Goal: Information Seeking & Learning: Learn about a topic

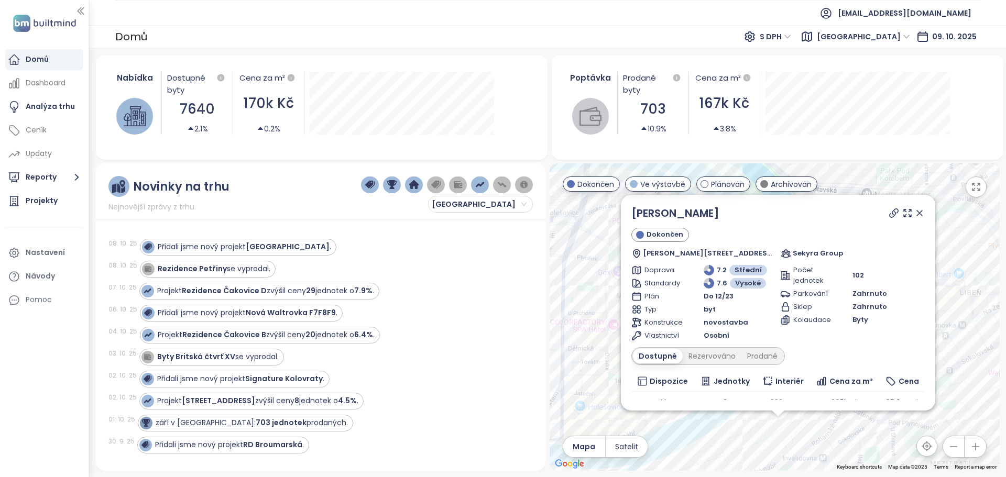
click at [329, 254] on div "Přidali jsme nový projekt [GEOGRAPHIC_DATA] ." at bounding box center [330, 247] width 381 height 17
click at [257, 279] on div "[DATE] Rezidence Petřiny se vyprodal." at bounding box center [314, 269] width 412 height 22
click at [254, 275] on div "Rezidence Petřiny se vyprodal." at bounding box center [206, 269] width 128 height 13
click at [917, 211] on icon at bounding box center [919, 213] width 5 height 5
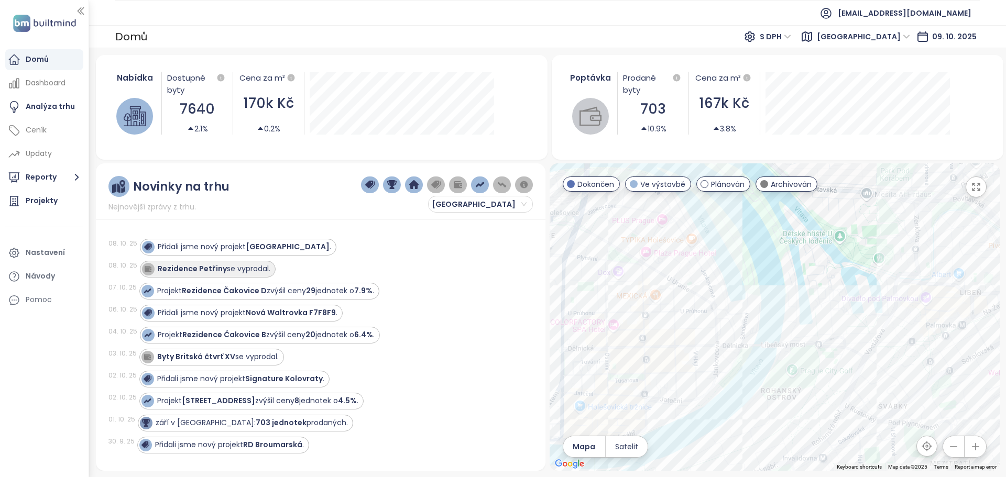
click at [220, 275] on div "Rezidence Petřiny se vyprodal." at bounding box center [206, 269] width 128 height 13
click at [183, 267] on strong "Rezidence Petřiny" at bounding box center [192, 269] width 69 height 10
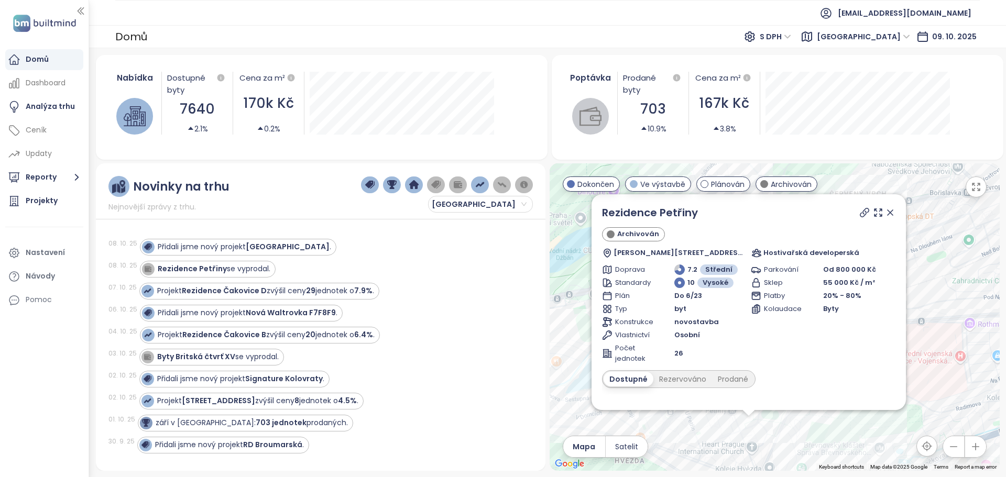
drag, startPoint x: 894, startPoint y: 213, endPoint x: 793, endPoint y: 363, distance: 181.2
click at [894, 213] on icon at bounding box center [890, 212] width 10 height 10
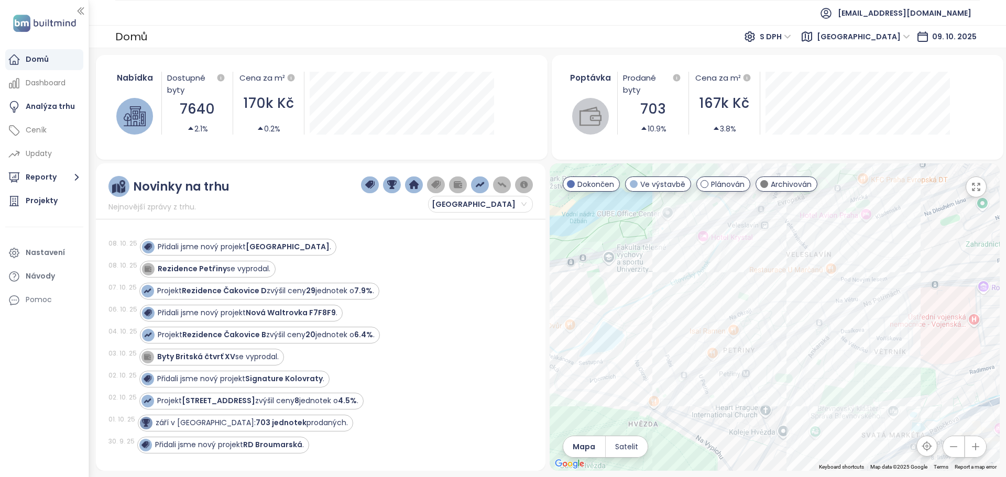
drag, startPoint x: 762, startPoint y: 393, endPoint x: 777, endPoint y: 356, distance: 39.7
click at [777, 356] on div at bounding box center [775, 317] width 450 height 308
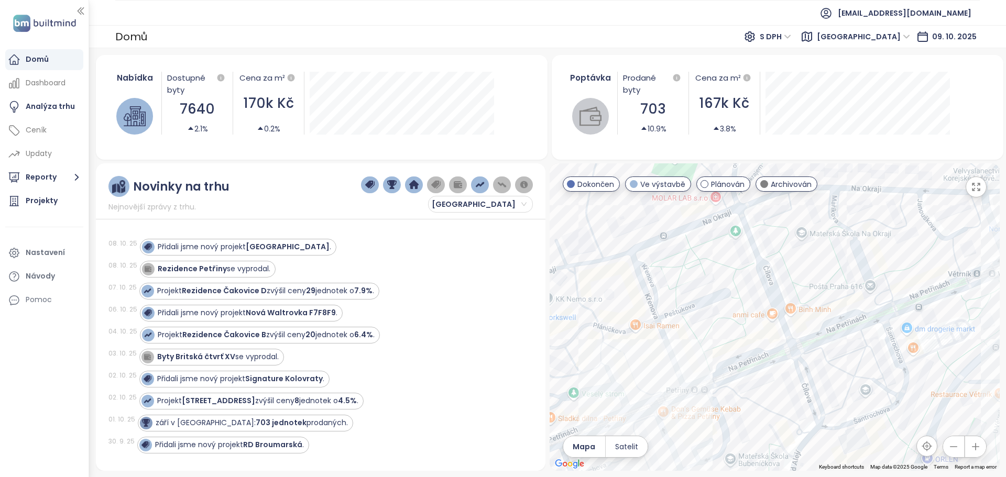
drag, startPoint x: 747, startPoint y: 325, endPoint x: 764, endPoint y: 342, distance: 24.5
click at [764, 342] on div at bounding box center [775, 317] width 450 height 308
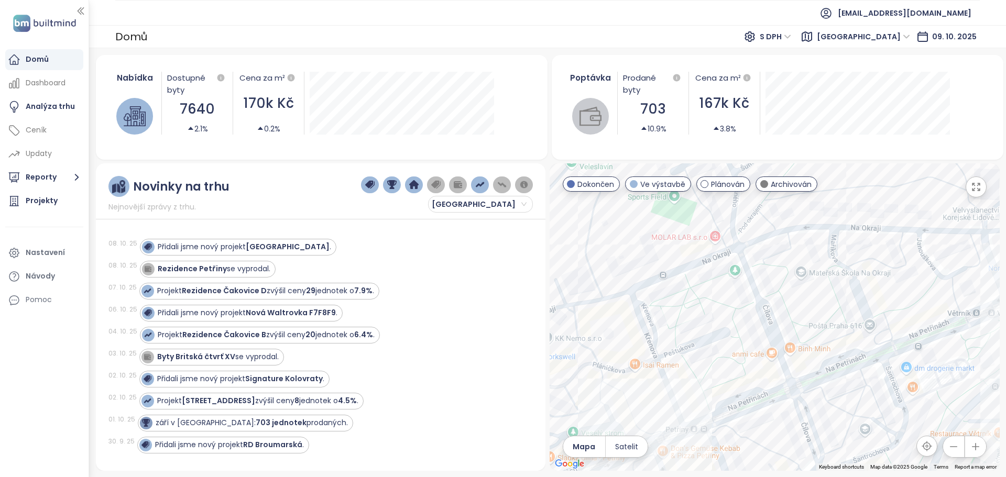
drag, startPoint x: 735, startPoint y: 383, endPoint x: 735, endPoint y: 424, distance: 41.4
click at [735, 424] on div at bounding box center [775, 317] width 450 height 308
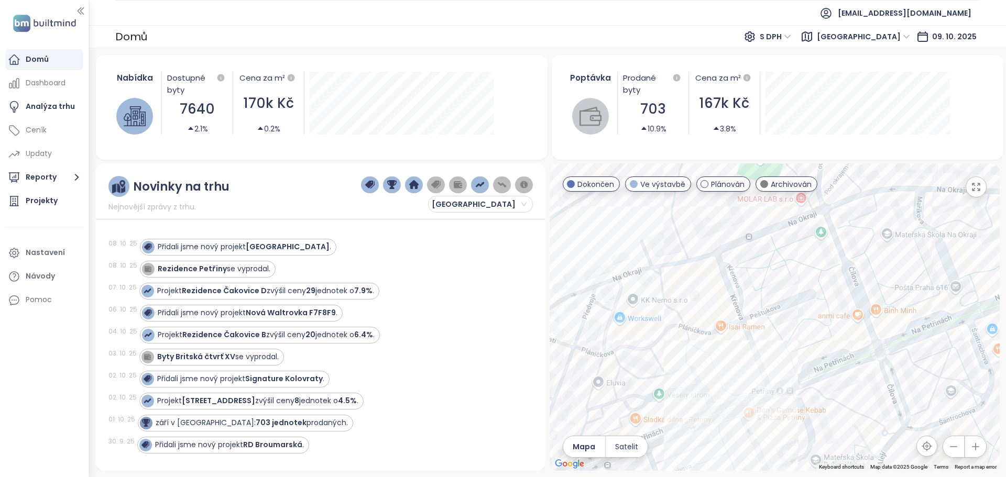
drag, startPoint x: 684, startPoint y: 302, endPoint x: 720, endPoint y: 297, distance: 37.0
click at [742, 316] on div at bounding box center [775, 317] width 450 height 308
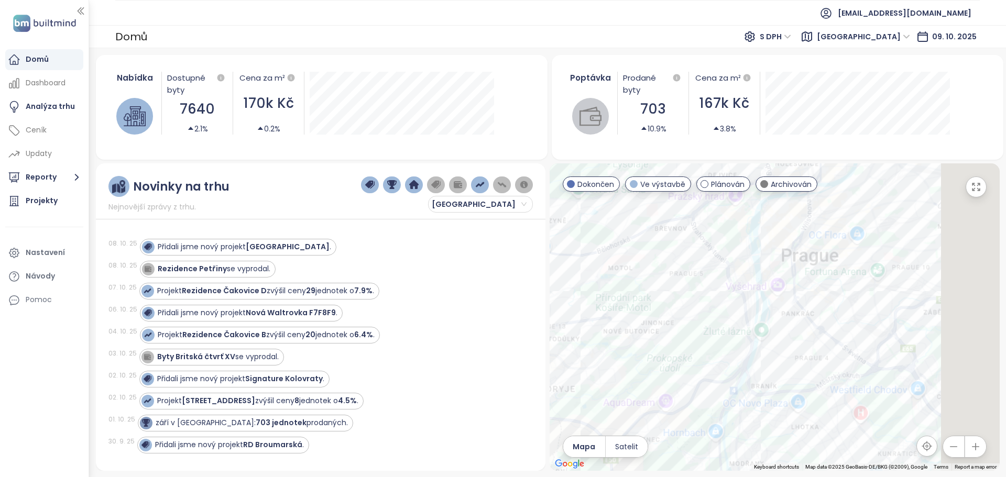
drag, startPoint x: 683, startPoint y: 239, endPoint x: 546, endPoint y: 204, distance: 141.8
click at [546, 204] on div "Novinky na trhu Nejnovější zprávy z trhu. [GEOGRAPHIC_DATA] [DATE] Přidali jsme…" at bounding box center [548, 317] width 904 height 308
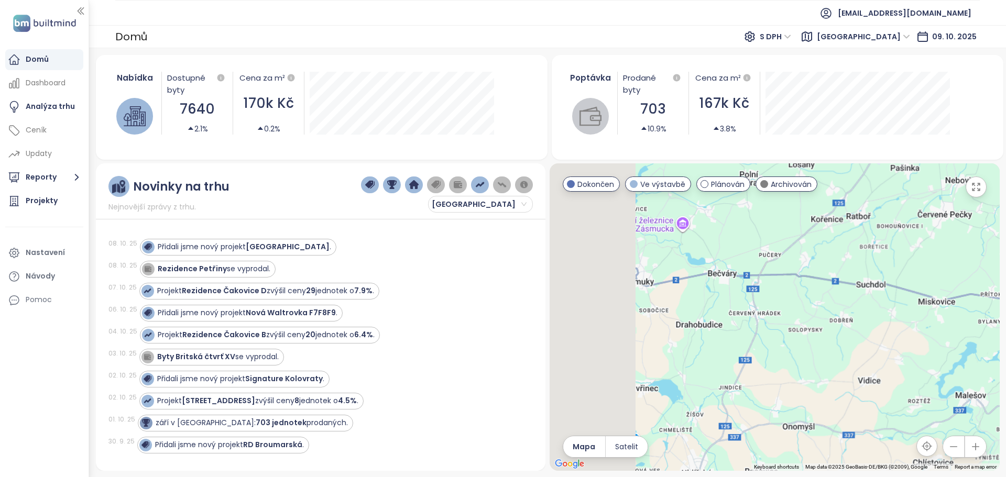
drag, startPoint x: 764, startPoint y: 290, endPoint x: 919, endPoint y: 338, distance: 161.9
click at [900, 335] on div at bounding box center [775, 317] width 450 height 308
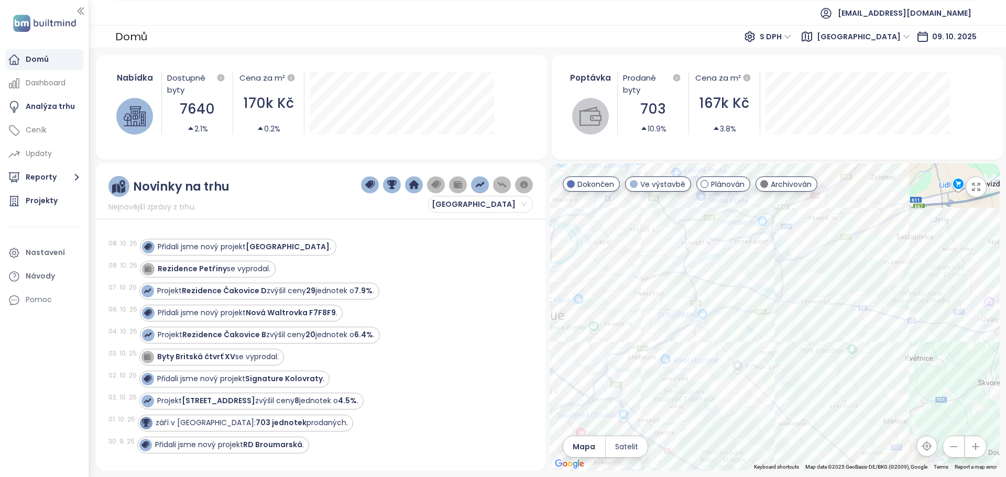
drag, startPoint x: 797, startPoint y: 333, endPoint x: 870, endPoint y: 384, distance: 88.8
click at [870, 384] on div at bounding box center [775, 317] width 450 height 308
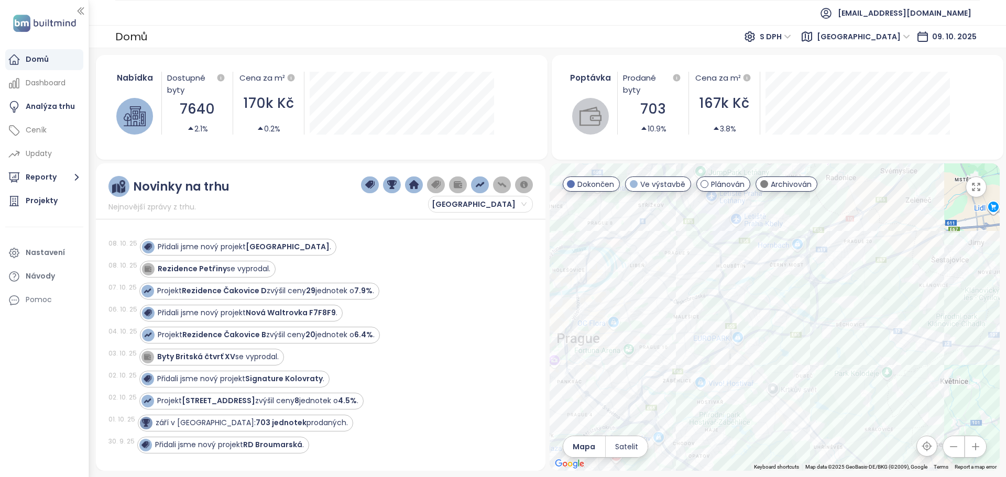
drag, startPoint x: 674, startPoint y: 304, endPoint x: 764, endPoint y: 341, distance: 96.8
click at [764, 341] on div at bounding box center [775, 317] width 450 height 308
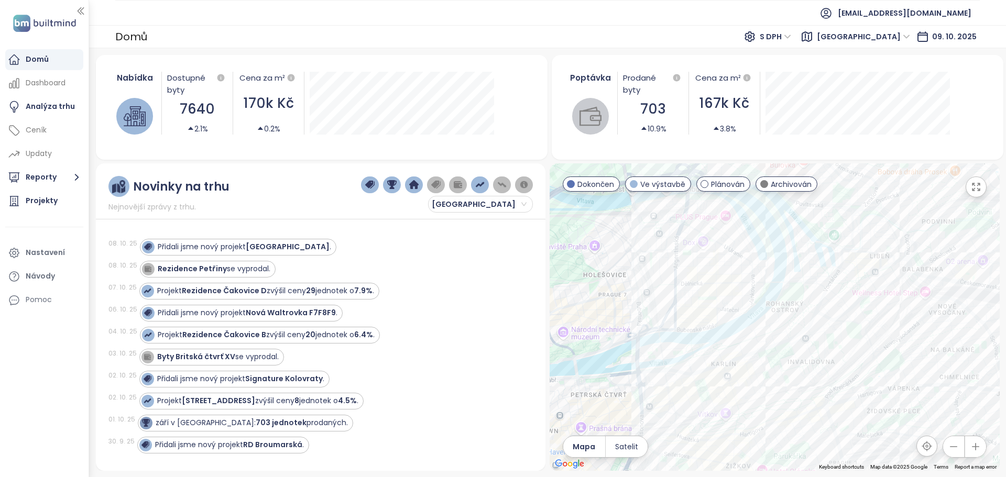
click at [783, 322] on div at bounding box center [775, 317] width 450 height 308
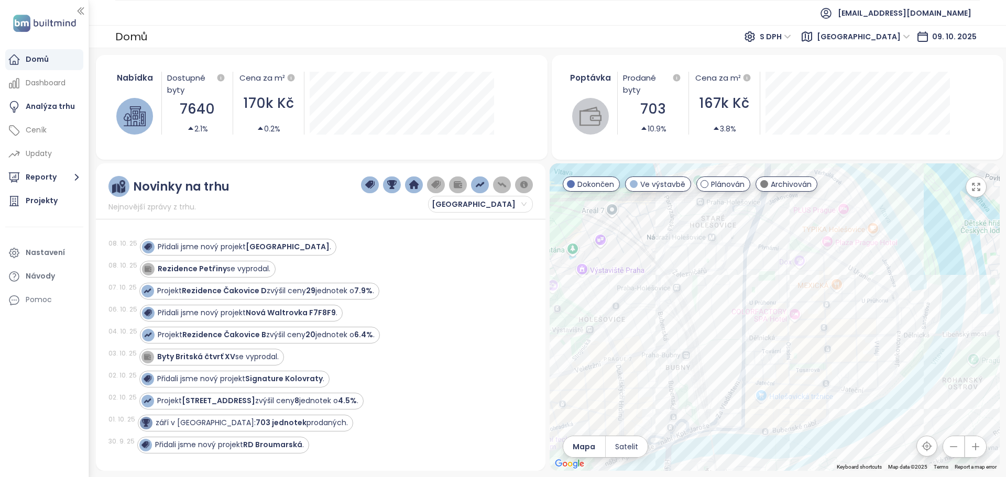
drag, startPoint x: 730, startPoint y: 354, endPoint x: 775, endPoint y: 380, distance: 51.9
click at [775, 380] on div at bounding box center [775, 317] width 450 height 308
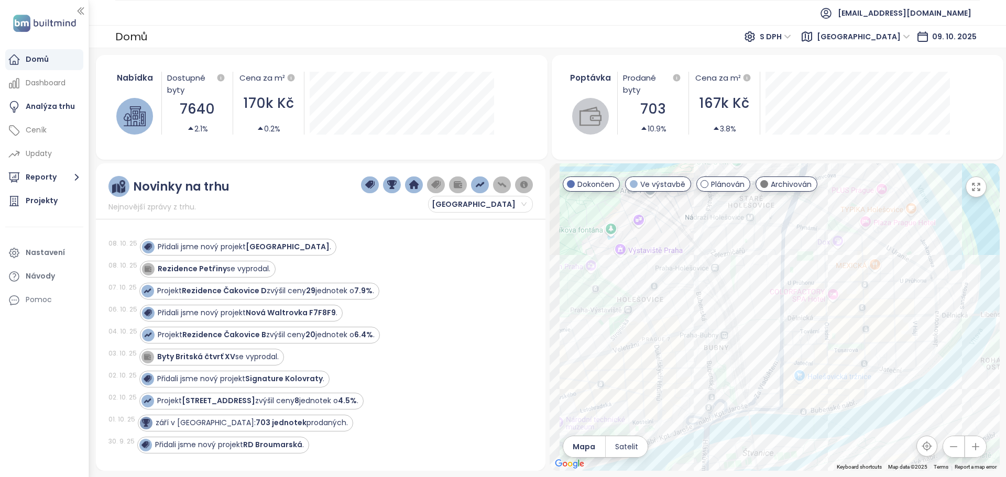
drag, startPoint x: 673, startPoint y: 344, endPoint x: 685, endPoint y: 337, distance: 13.6
click at [685, 337] on div at bounding box center [775, 317] width 450 height 308
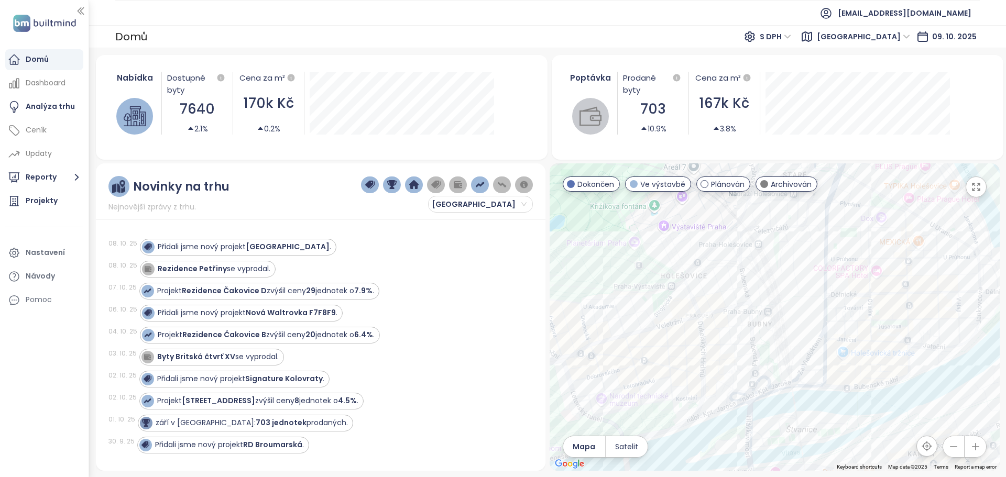
drag, startPoint x: 696, startPoint y: 302, endPoint x: 725, endPoint y: 283, distance: 34.4
click at [725, 283] on div at bounding box center [775, 317] width 450 height 308
click at [685, 343] on div "Residence Veverkova 19" at bounding box center [775, 317] width 450 height 308
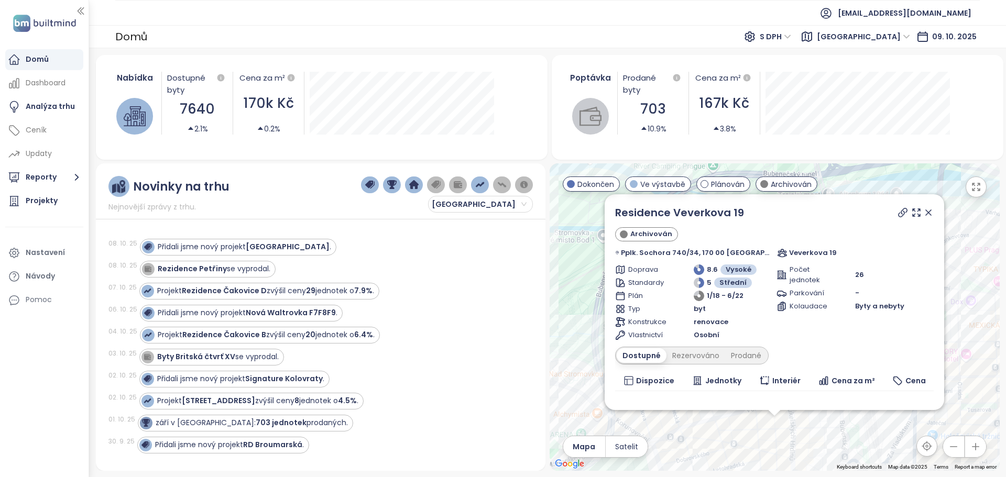
click at [875, 211] on div "Residence Veverkova 19" at bounding box center [774, 213] width 319 height 16
click at [898, 211] on icon at bounding box center [903, 212] width 10 height 10
click at [926, 214] on icon at bounding box center [928, 212] width 5 height 5
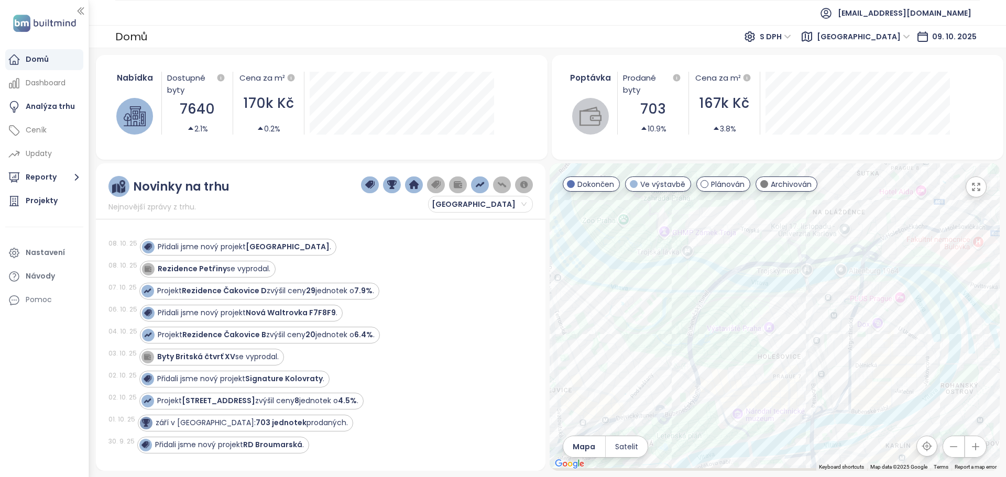
drag, startPoint x: 832, startPoint y: 394, endPoint x: 830, endPoint y: 381, distance: 12.2
click at [830, 381] on div at bounding box center [775, 317] width 450 height 308
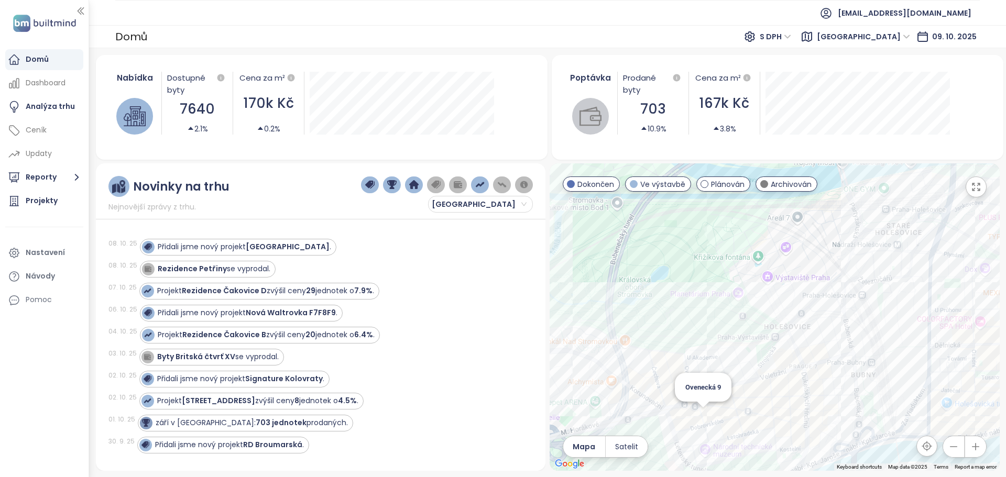
click at [702, 420] on div "Ovenecká 9" at bounding box center [775, 317] width 450 height 308
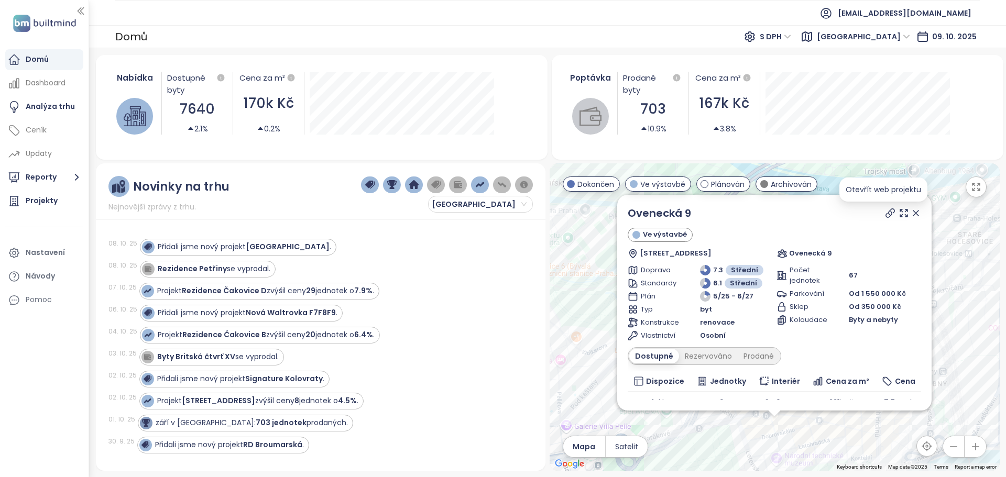
click at [886, 211] on icon at bounding box center [890, 213] width 8 height 8
click at [805, 419] on div "Ovenecká 9 Ve výstavbě Ovenecká 380/9, 170 00 [GEOGRAPHIC_DATA] 7-[GEOGRAPHIC_D…" at bounding box center [775, 317] width 450 height 308
drag, startPoint x: 908, startPoint y: 213, endPoint x: 813, endPoint y: 354, distance: 169.5
click at [913, 213] on icon at bounding box center [915, 213] width 5 height 5
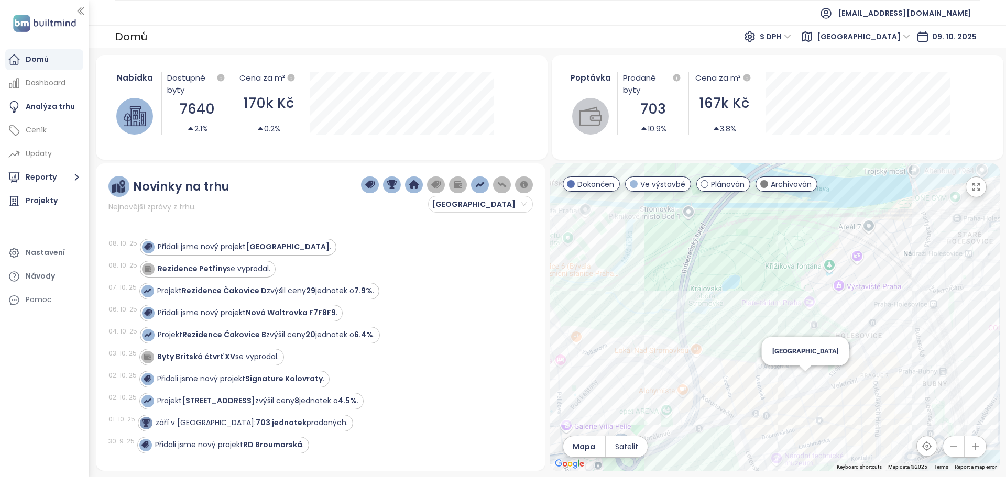
click at [800, 388] on div "[GEOGRAPHIC_DATA]" at bounding box center [775, 317] width 450 height 308
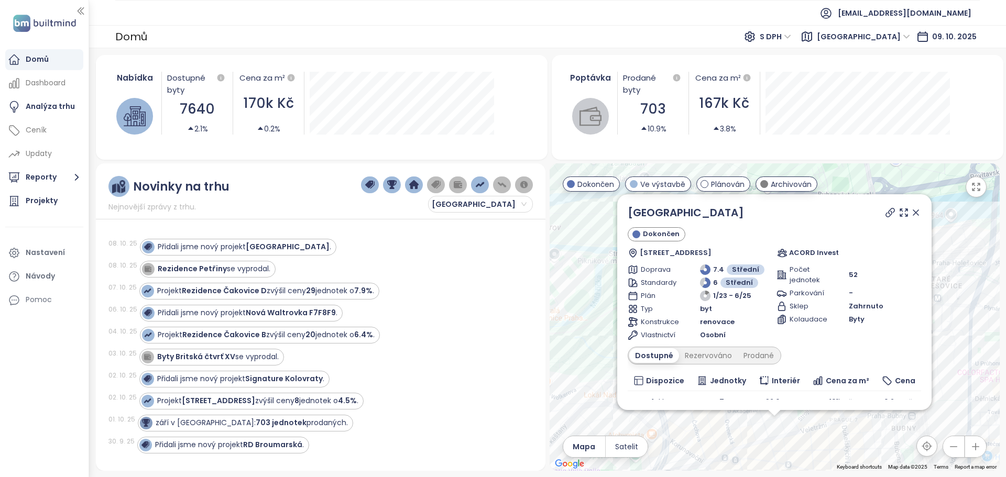
click at [885, 215] on icon at bounding box center [890, 212] width 10 height 10
